Goal: Task Accomplishment & Management: Use online tool/utility

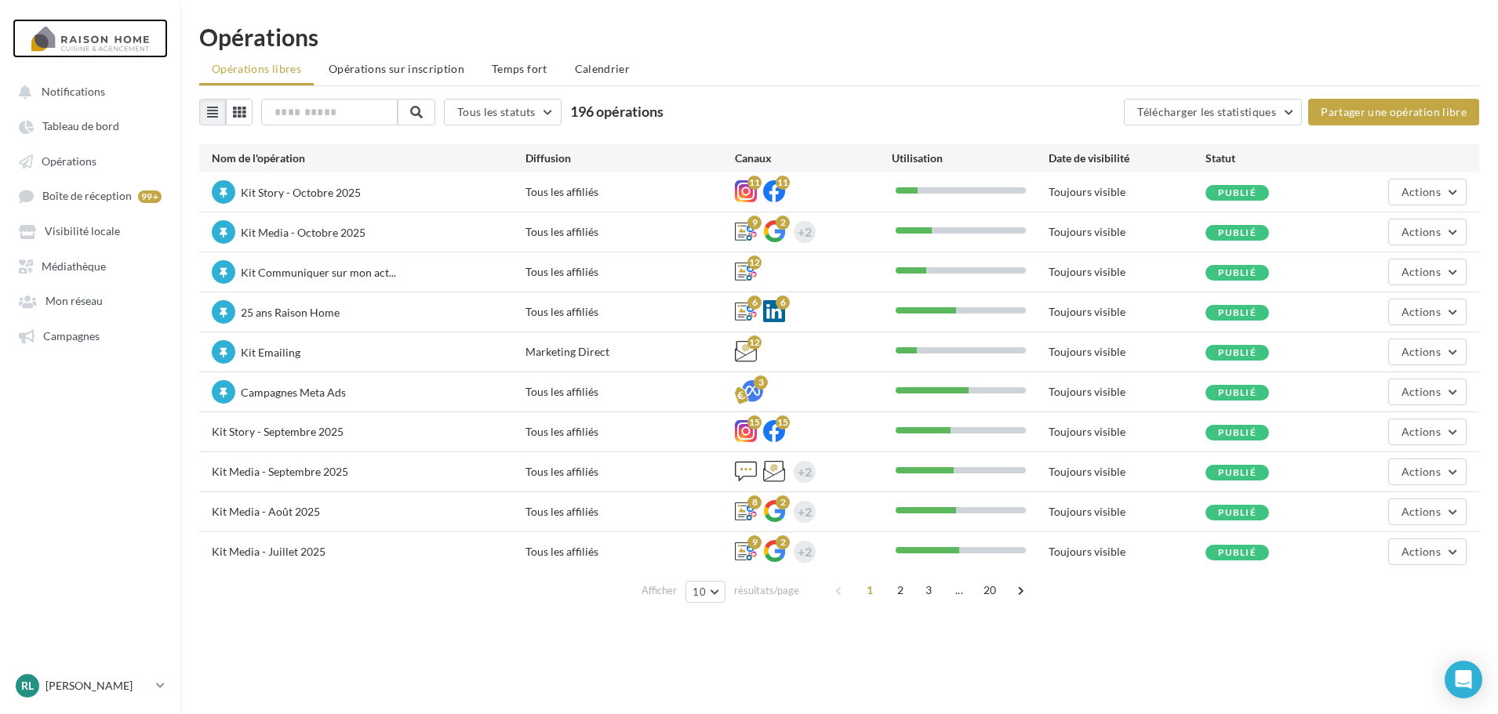
drag, startPoint x: 95, startPoint y: 44, endPoint x: 1124, endPoint y: 6, distance: 1029.6
click at [95, 44] on div at bounding box center [89, 38] width 125 height 39
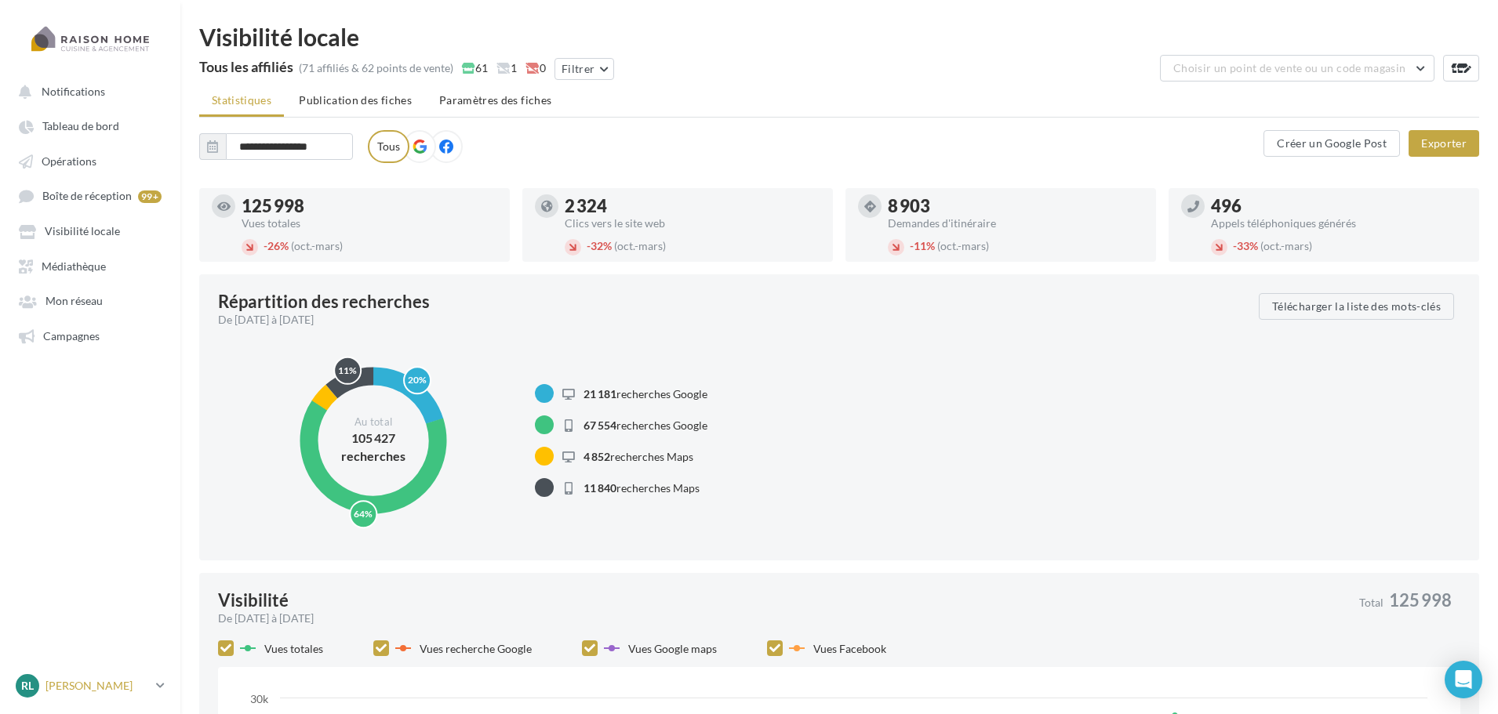
click at [134, 687] on p "[PERSON_NAME]" at bounding box center [97, 686] width 104 height 16
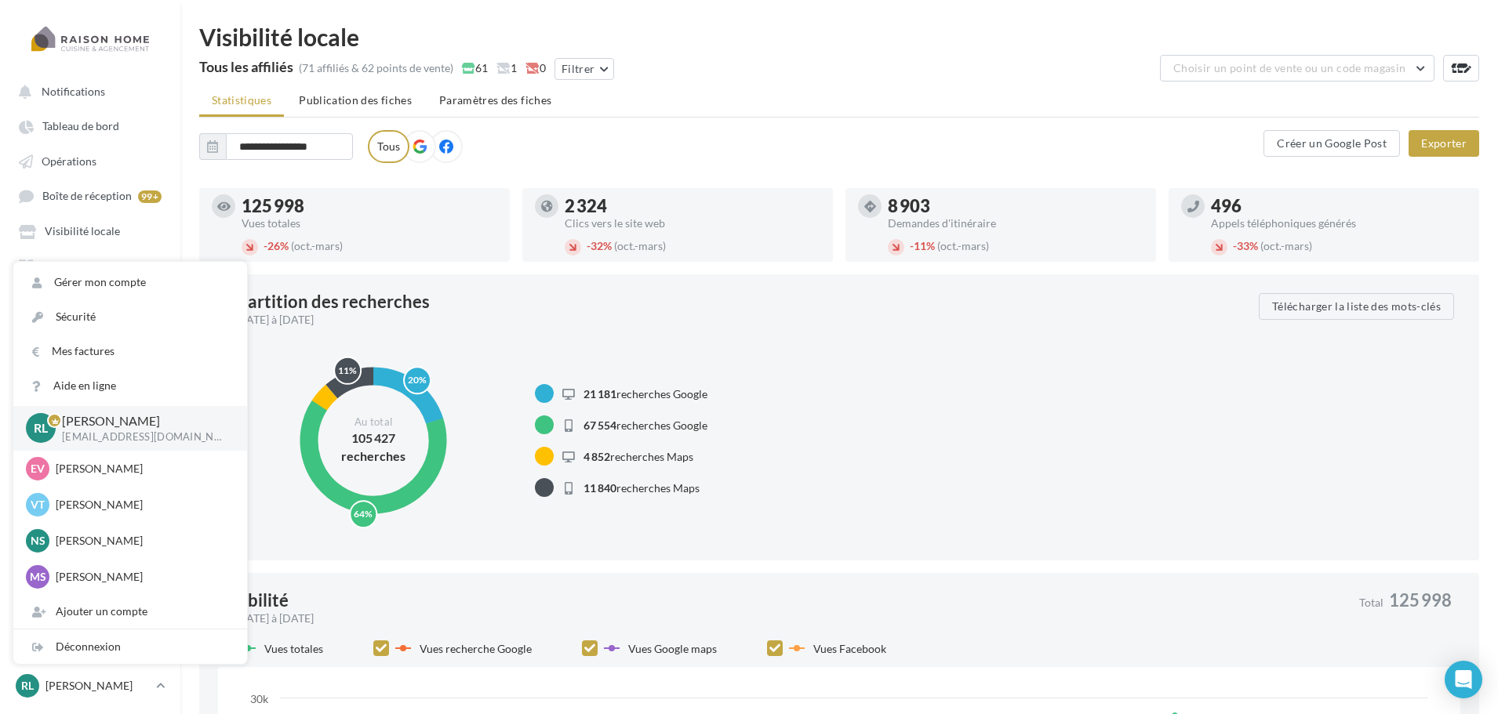
click at [953, 116] on ul "Statistiques Publication des fiches Paramètres des fiches" at bounding box center [839, 101] width 1280 height 31
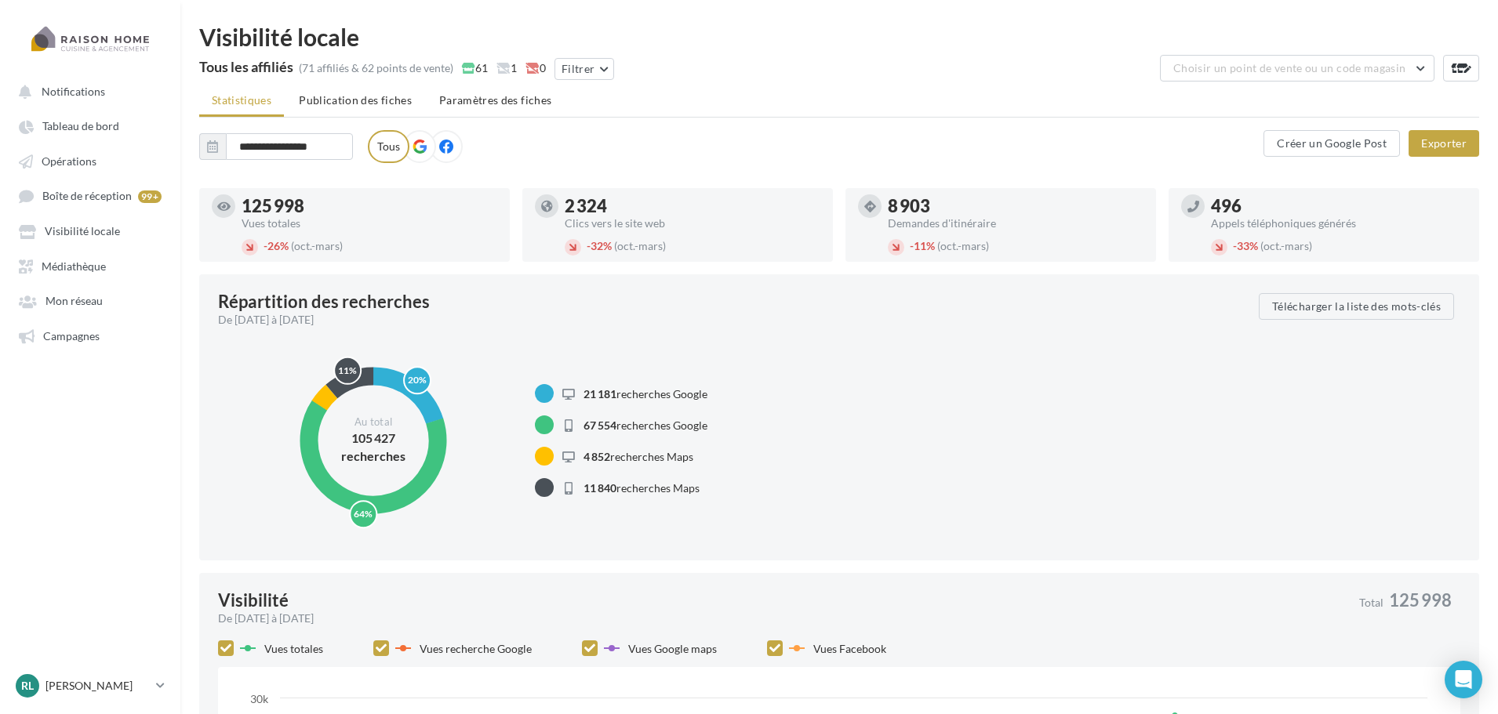
drag, startPoint x: 496, startPoint y: 107, endPoint x: 230, endPoint y: 94, distance: 266.1
click at [208, 95] on ul "Statistiques Publication des fiches Paramètres des fiches" at bounding box center [839, 101] width 1280 height 31
click at [752, 103] on ul "Statistiques Publication des fiches Paramètres des fiches" at bounding box center [839, 101] width 1280 height 31
click at [91, 687] on p "[PERSON_NAME]" at bounding box center [97, 686] width 104 height 16
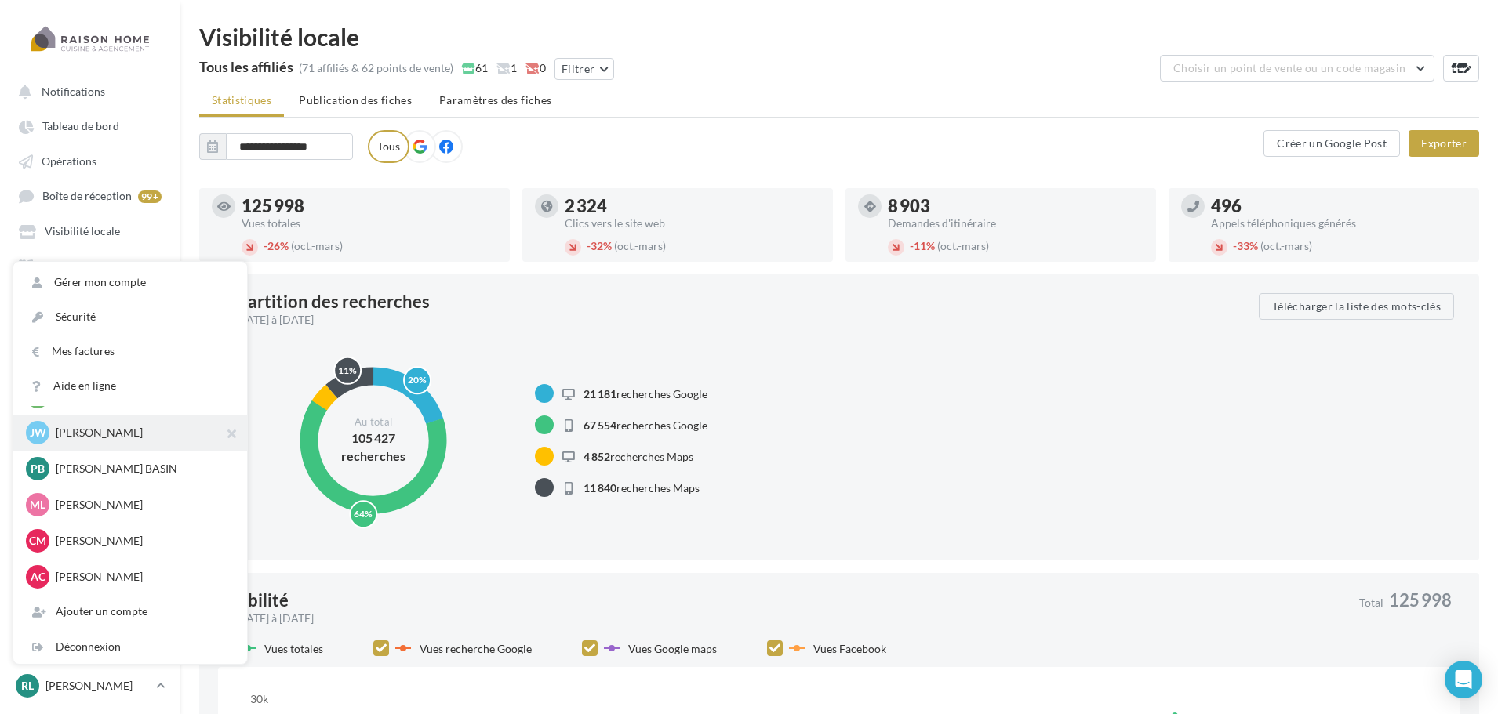
scroll to position [1882, 0]
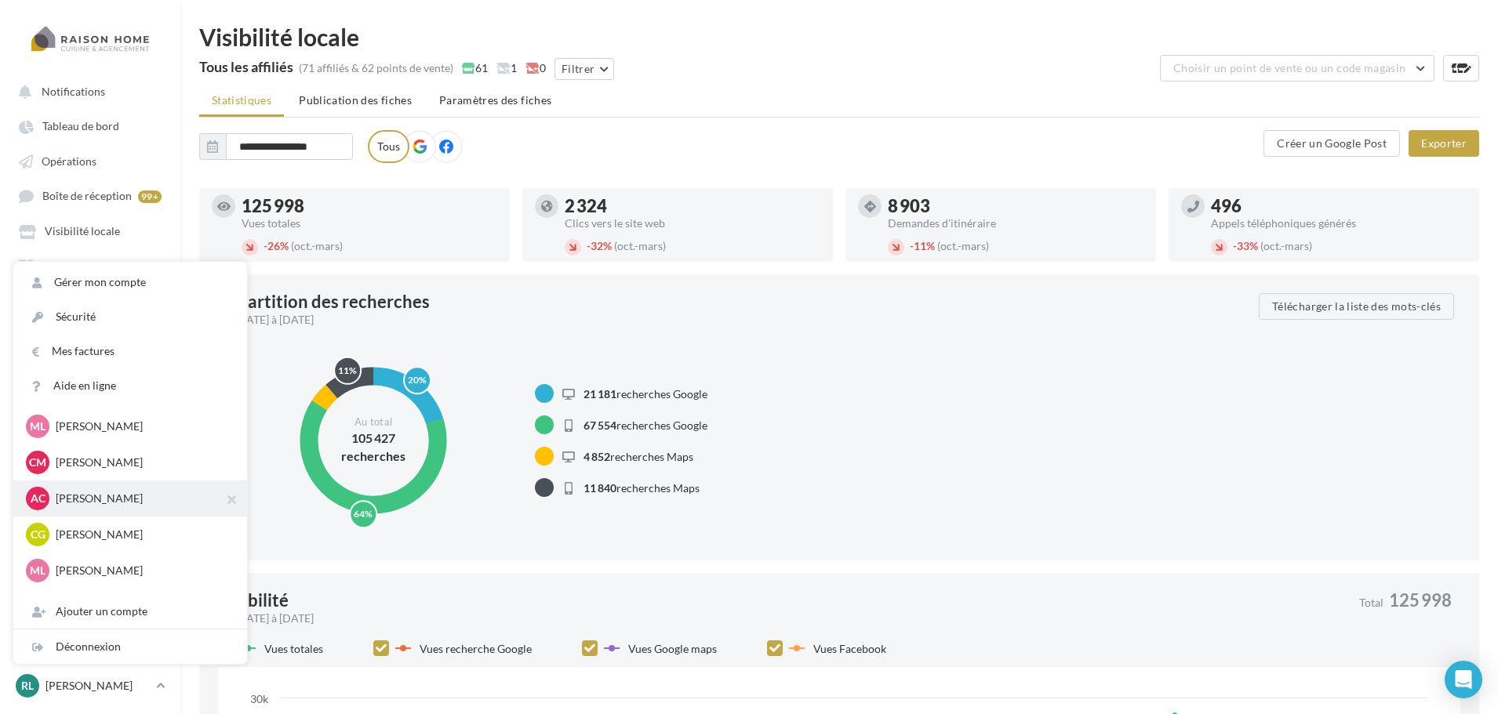
click at [108, 495] on p "[PERSON_NAME]" at bounding box center [142, 499] width 173 height 16
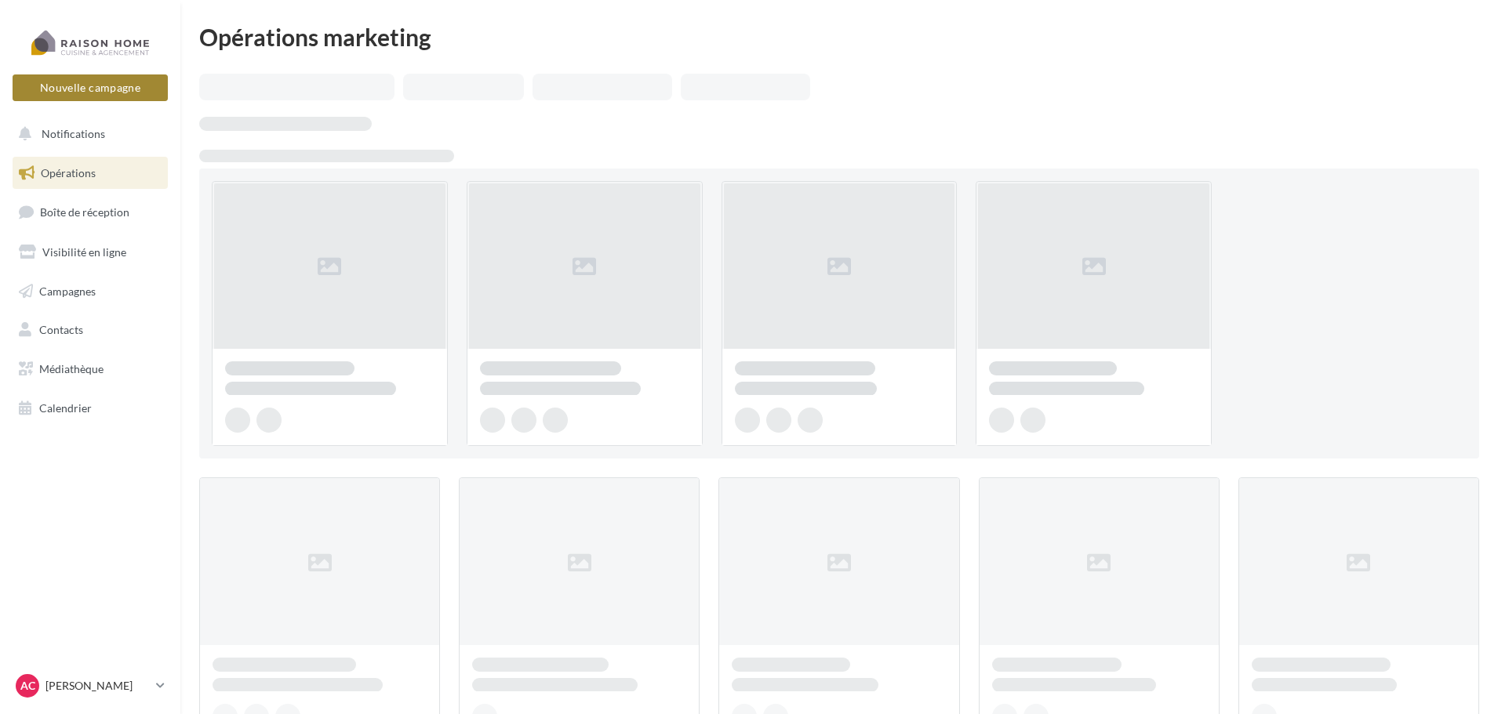
click at [118, 84] on button "Nouvelle campagne" at bounding box center [90, 88] width 155 height 27
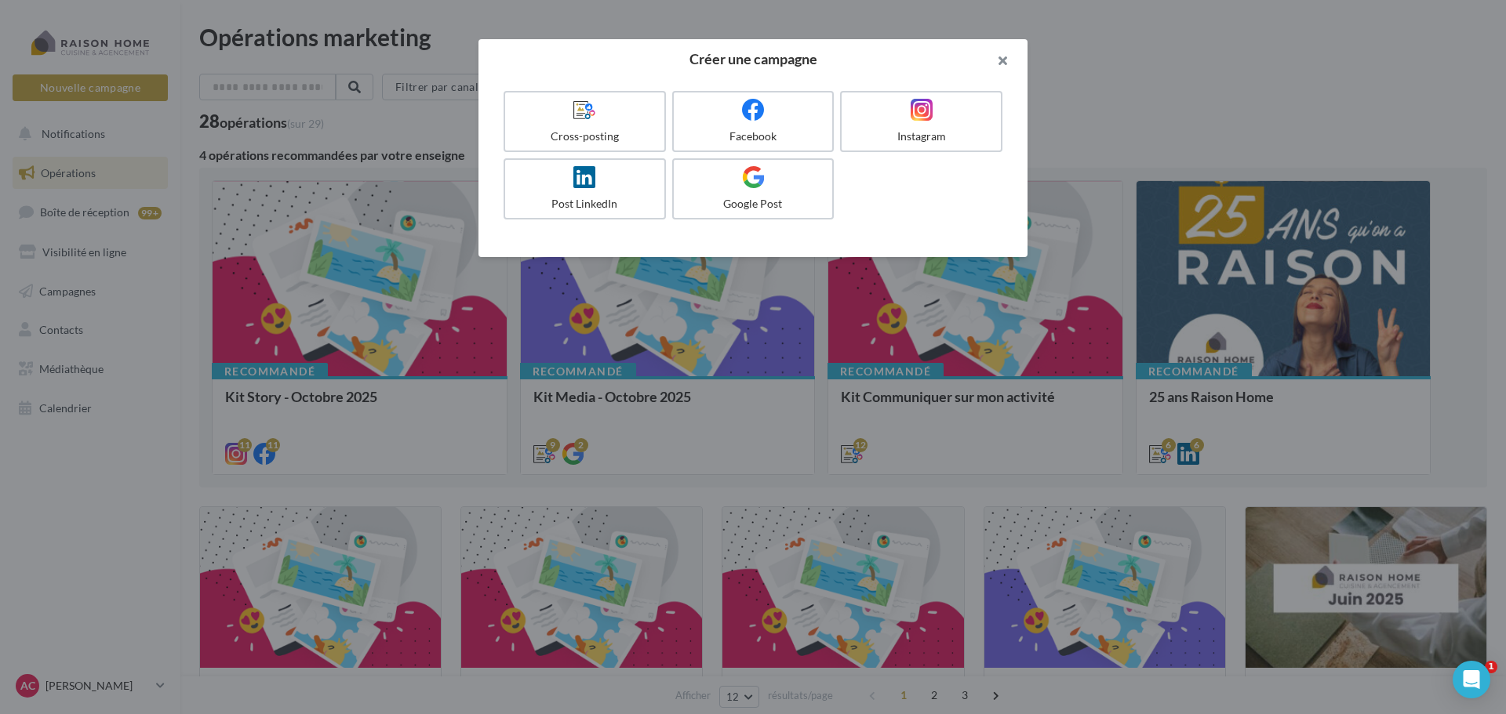
click at [1001, 61] on button "button" at bounding box center [996, 62] width 63 height 47
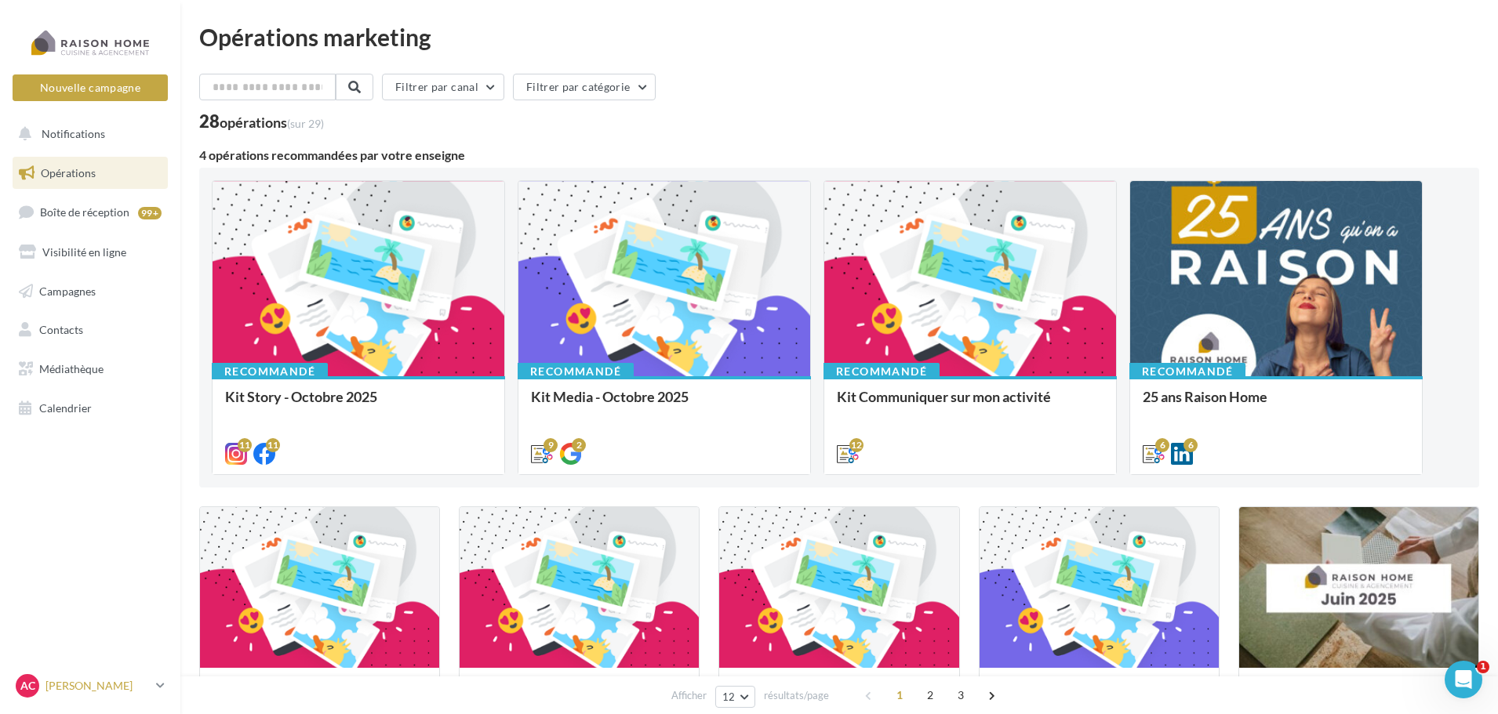
click at [72, 681] on p "[PERSON_NAME]" at bounding box center [97, 686] width 104 height 16
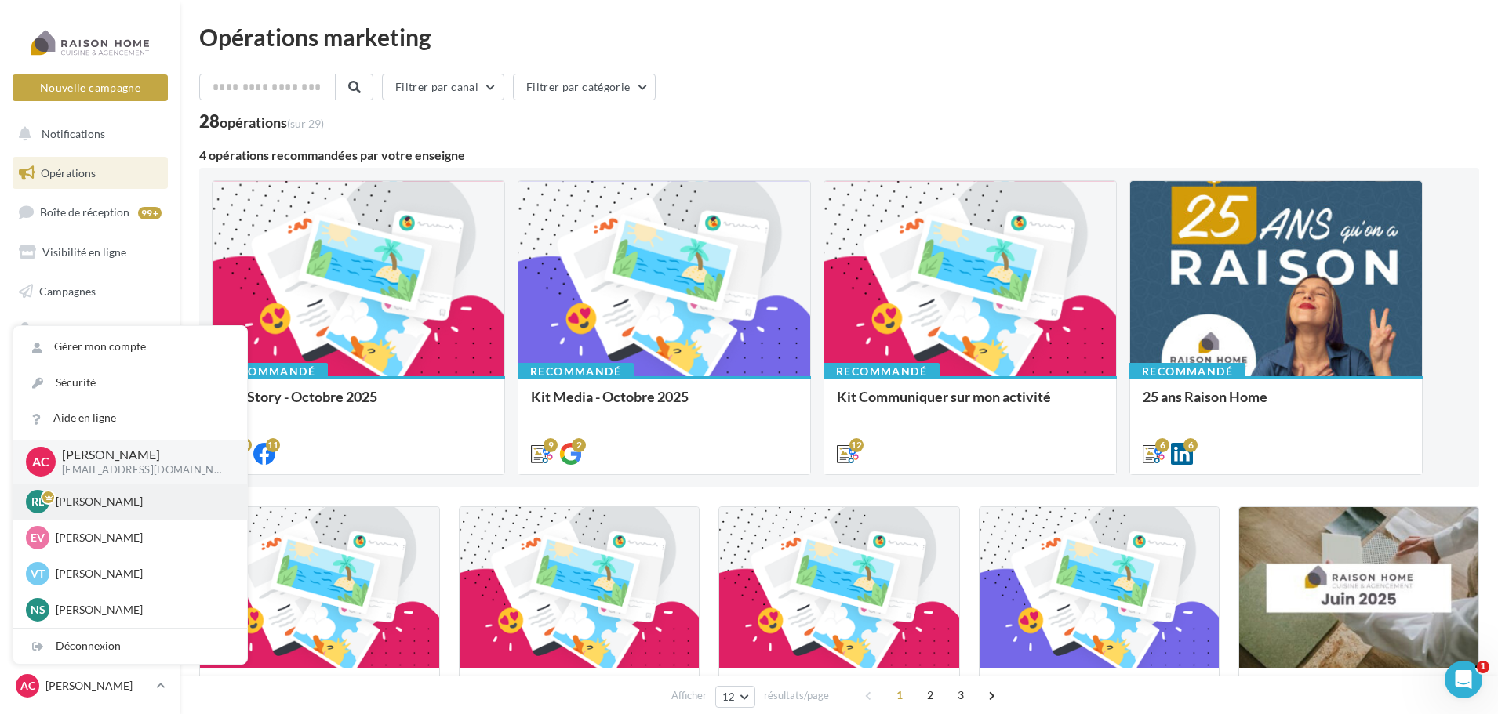
click at [101, 506] on p "[PERSON_NAME]" at bounding box center [142, 502] width 173 height 16
